Goal: Transaction & Acquisition: Download file/media

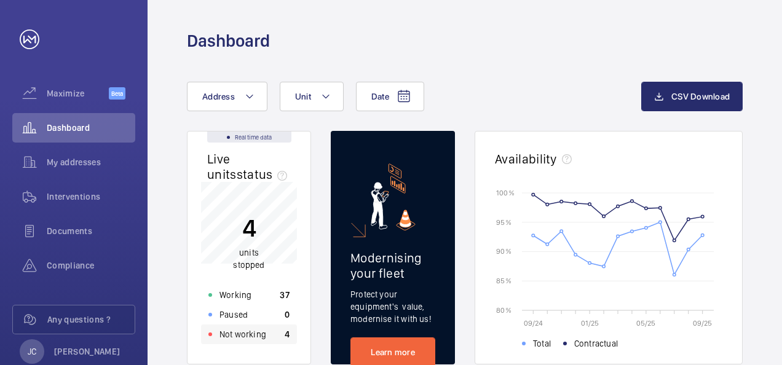
click at [248, 338] on p "Not working" at bounding box center [242, 334] width 47 height 12
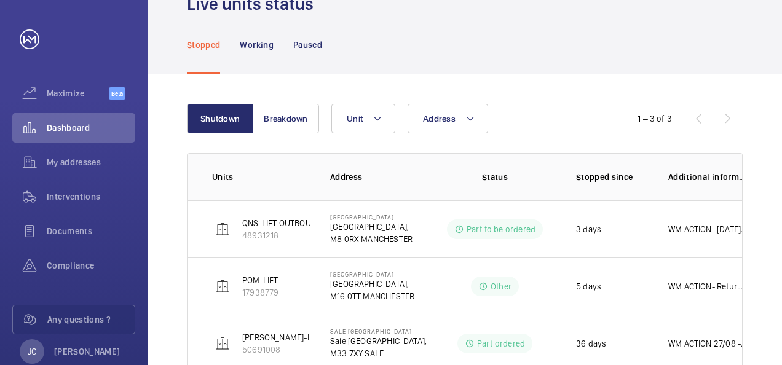
scroll to position [97, 0]
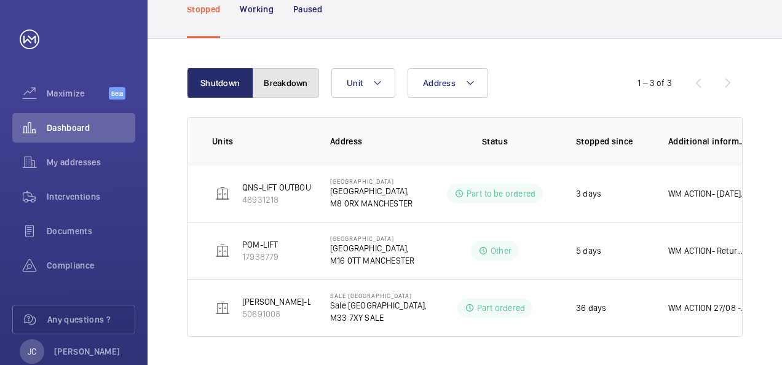
click at [282, 79] on button "Breakdown" at bounding box center [286, 83] width 66 height 30
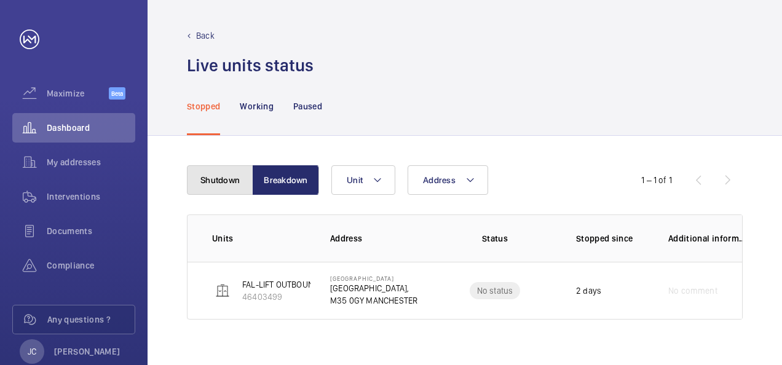
click at [197, 183] on button "Shutdown" at bounding box center [220, 180] width 66 height 30
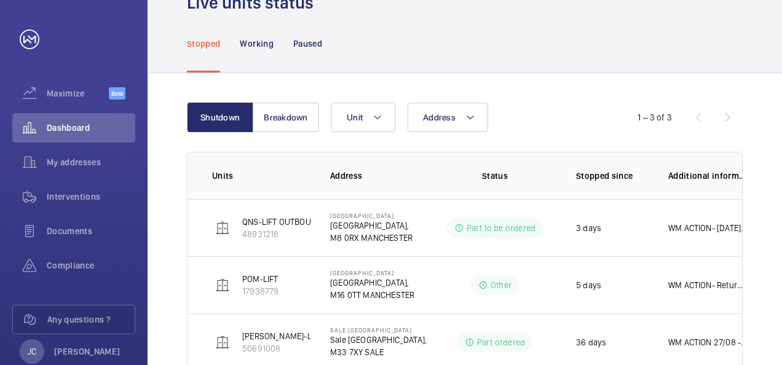
scroll to position [36, 0]
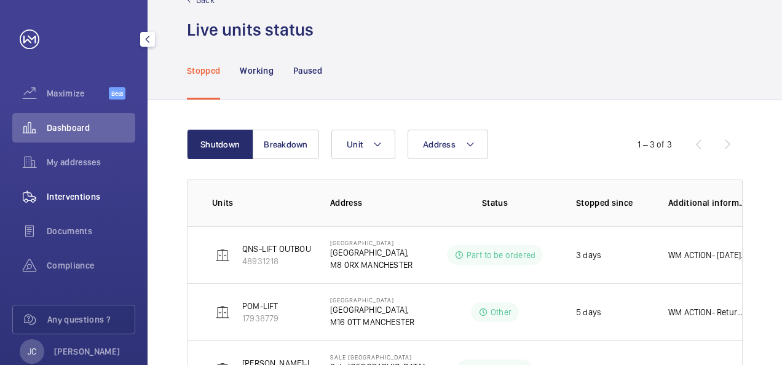
click at [66, 201] on span "Interventions" at bounding box center [91, 197] width 89 height 12
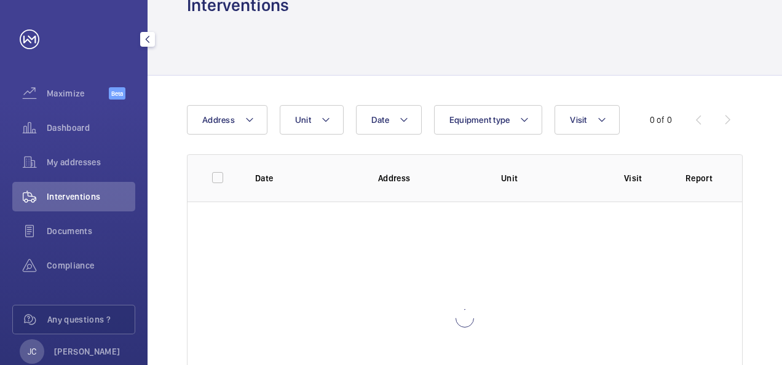
scroll to position [11, 0]
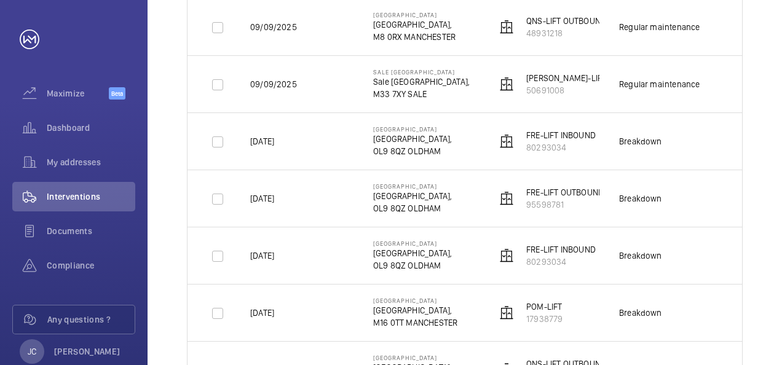
scroll to position [246, 0]
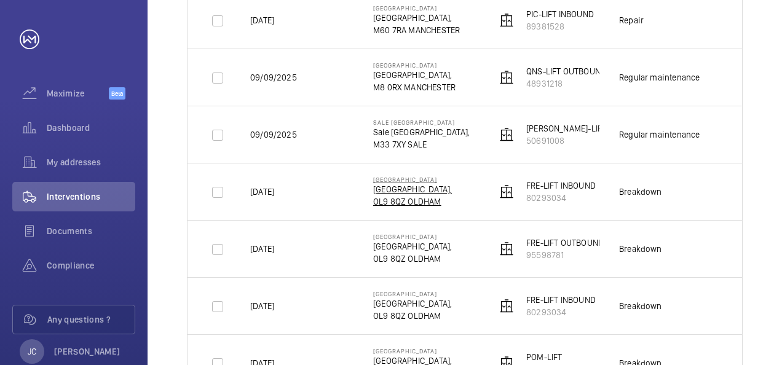
click at [408, 191] on p "[GEOGRAPHIC_DATA]," at bounding box center [412, 189] width 79 height 12
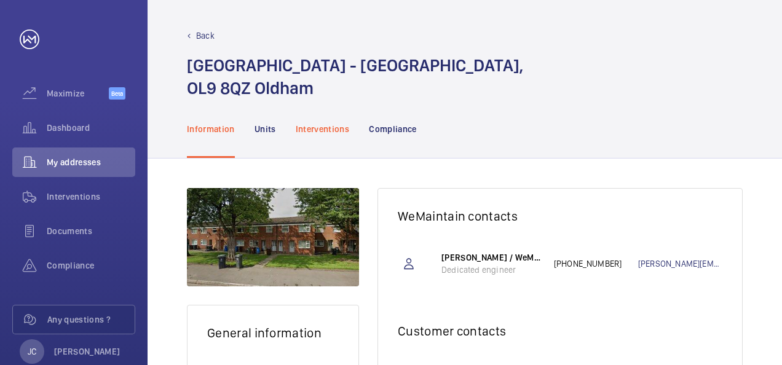
click at [318, 130] on p "Interventions" at bounding box center [323, 129] width 54 height 12
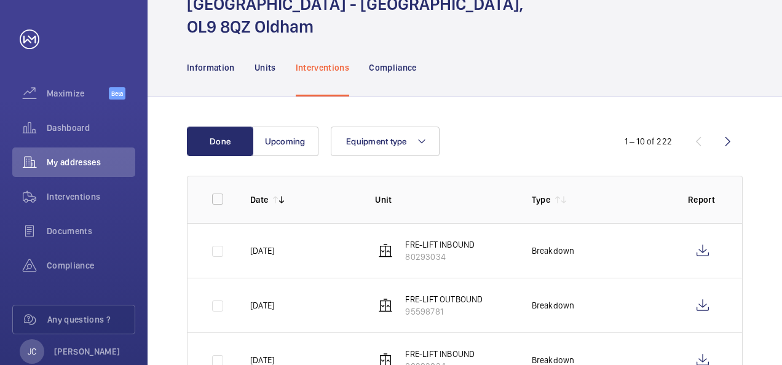
scroll to position [123, 0]
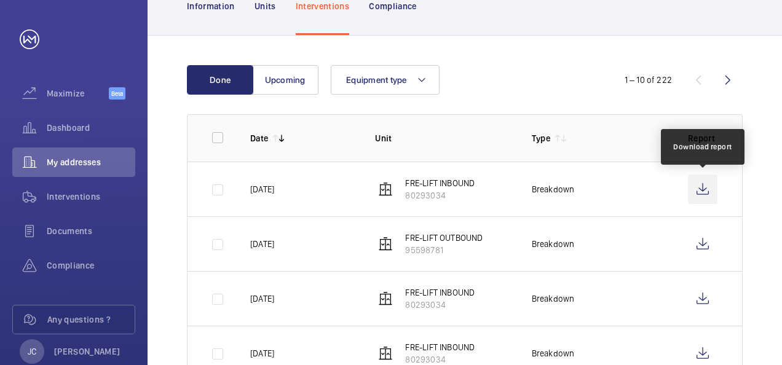
click at [708, 191] on wm-front-icon-button at bounding box center [703, 190] width 30 height 30
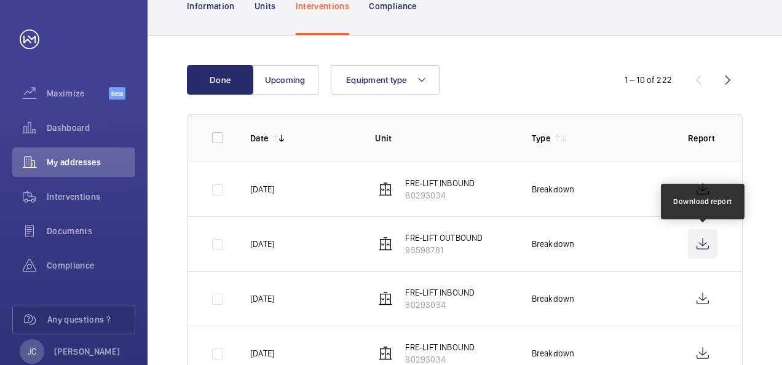
click at [703, 249] on wm-front-icon-button at bounding box center [703, 244] width 30 height 30
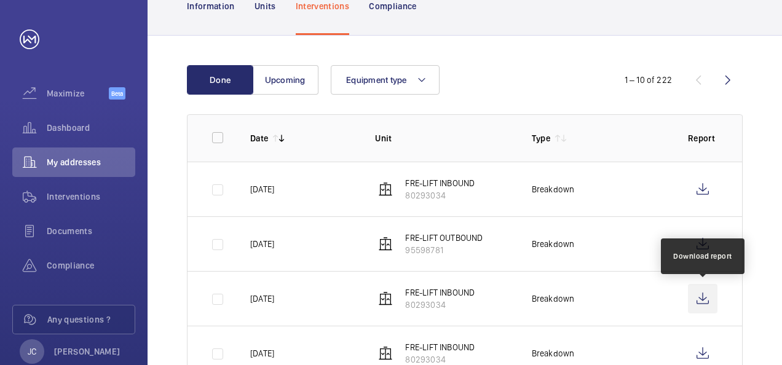
click at [699, 303] on wm-front-icon-button at bounding box center [703, 299] width 30 height 30
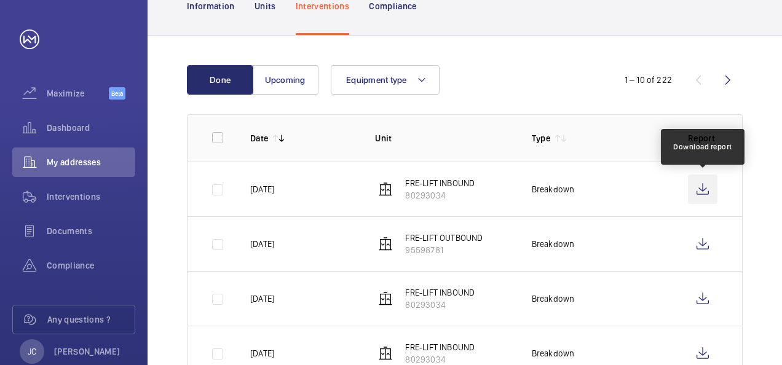
click at [704, 186] on wm-front-icon-button at bounding box center [703, 190] width 30 height 30
